Goal: Task Accomplishment & Management: Complete application form

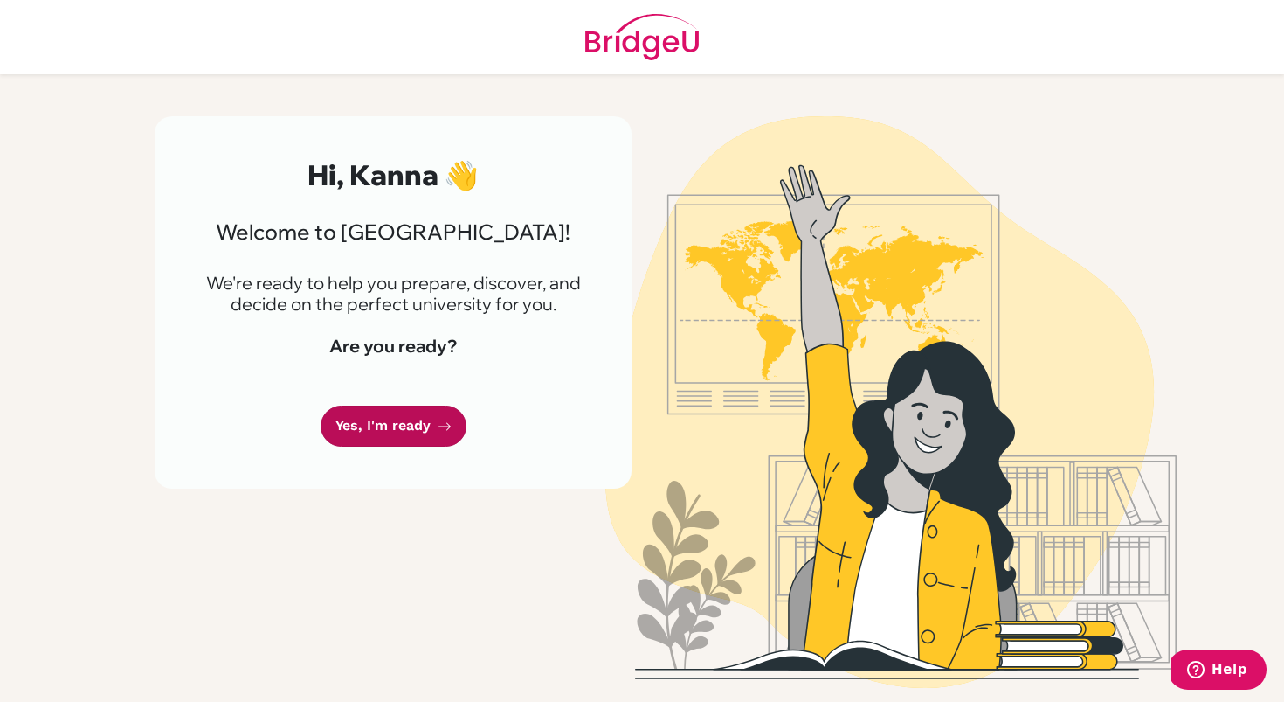
click at [358, 420] on link "Yes, I'm ready" at bounding box center [394, 425] width 146 height 41
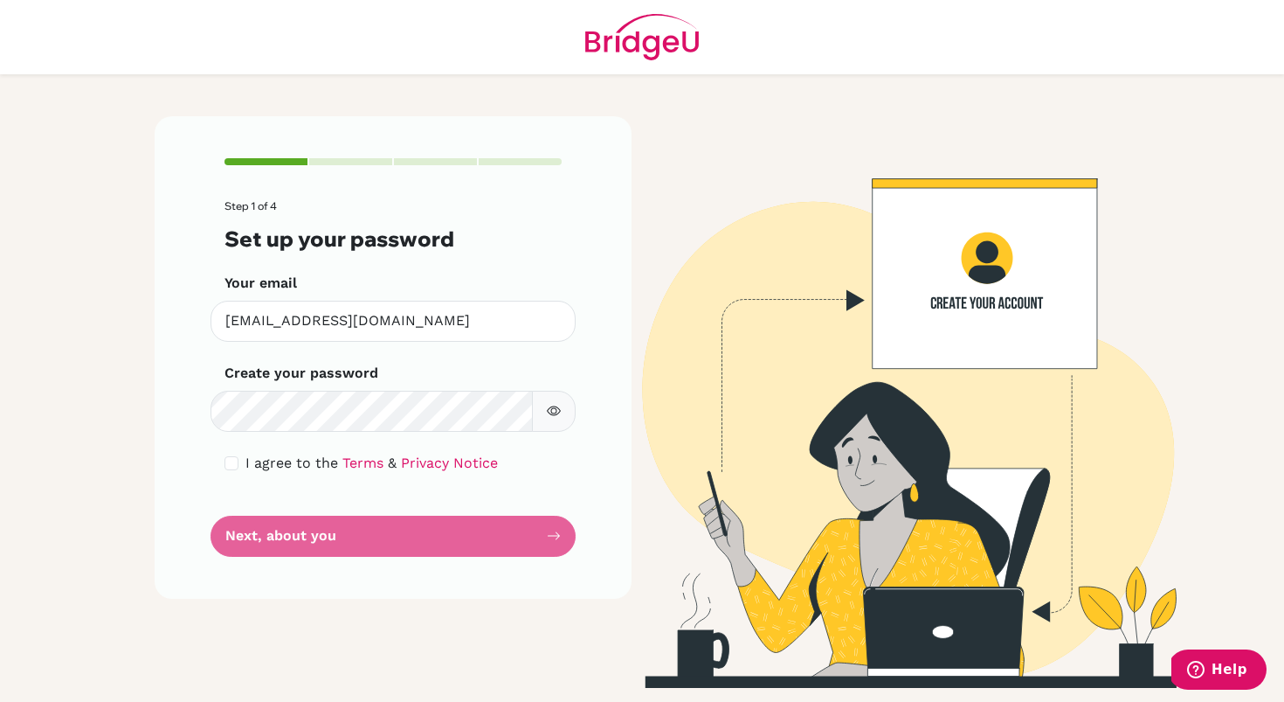
click at [536, 414] on button "button" at bounding box center [554, 411] width 44 height 41
click at [235, 473] on div "I agree to the Terms & Privacy Notice" at bounding box center [393, 463] width 337 height 21
click at [237, 469] on div "I agree to the Terms & Privacy Notice" at bounding box center [393, 463] width 337 height 21
click at [230, 459] on input "checkbox" at bounding box center [232, 463] width 14 height 14
checkbox input "true"
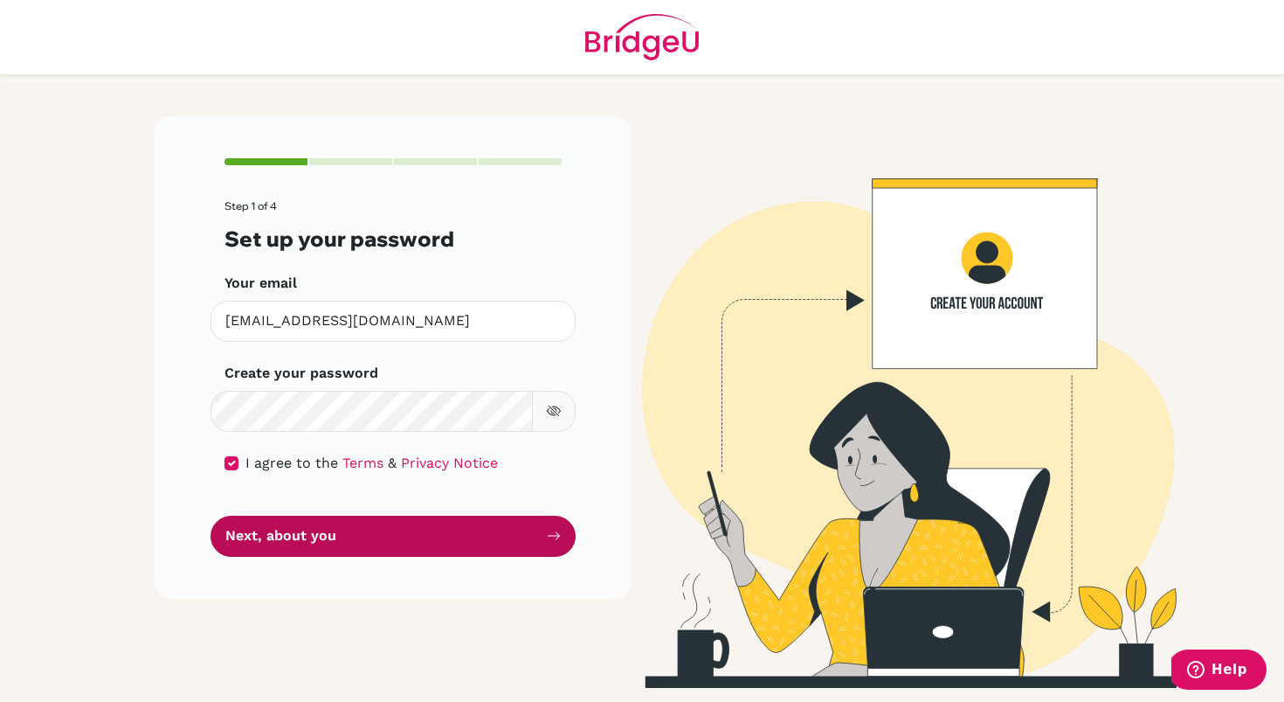
click at [293, 535] on button "Next, about you" at bounding box center [393, 535] width 365 height 41
